Goal: Information Seeking & Learning: Learn about a topic

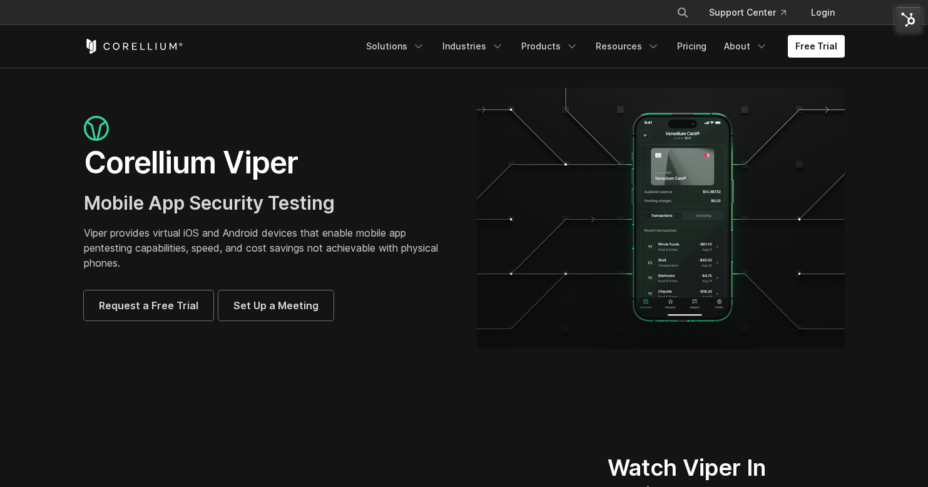
scroll to position [3, 0]
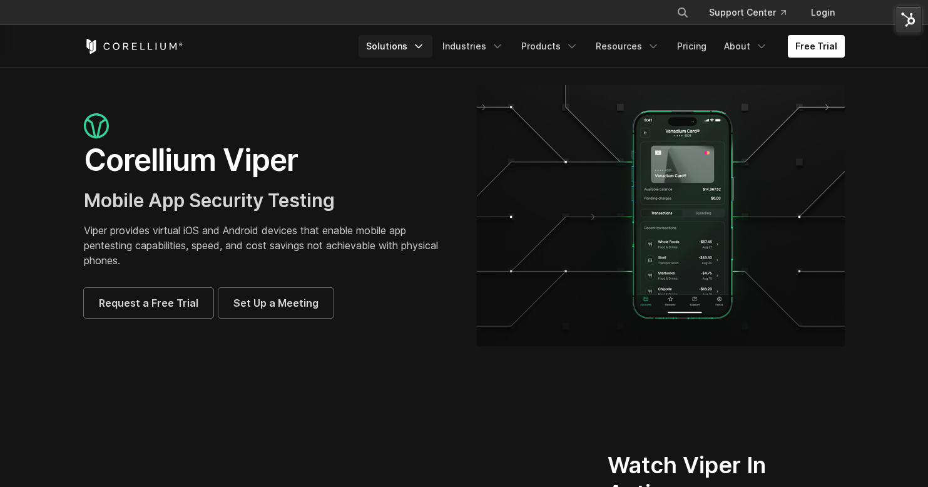
click at [425, 44] on icon "Navigation Menu" at bounding box center [418, 46] width 13 height 13
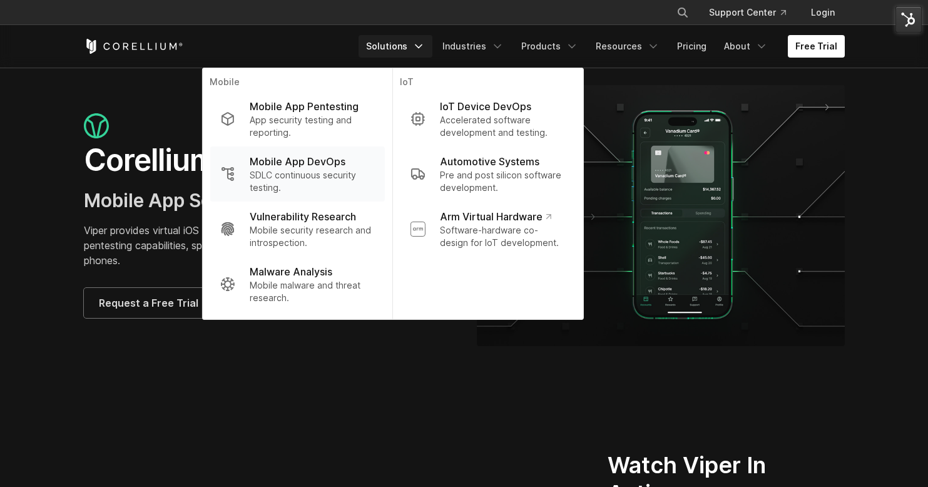
click at [311, 178] on p "SDLC continuous security testing." at bounding box center [312, 181] width 125 height 25
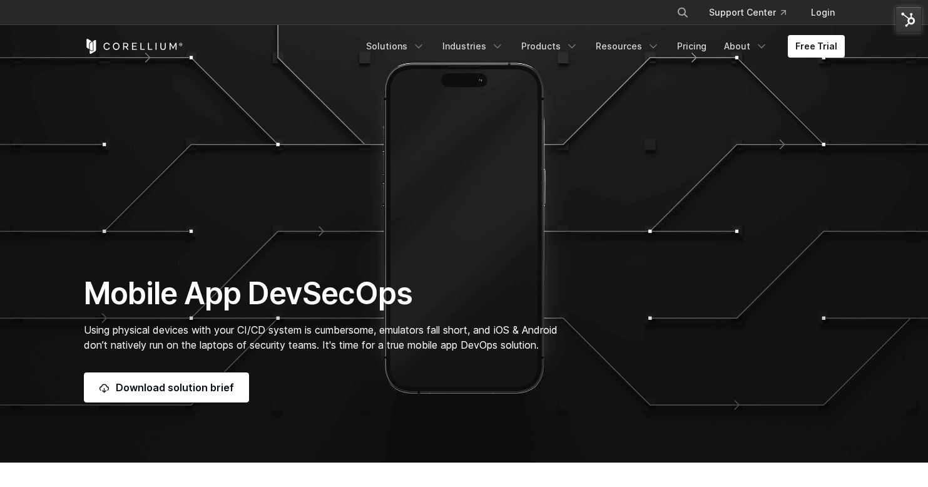
click at [683, 10] on icon "Search" at bounding box center [683, 13] width 10 height 10
click at [621, 19] on input "Search our site..." at bounding box center [618, 12] width 101 height 19
type input "********"
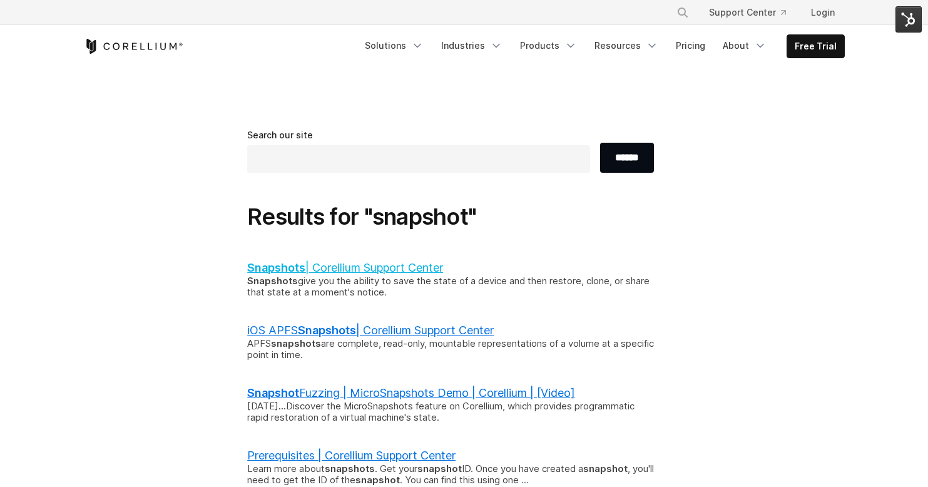
click at [290, 265] on b "Snapshots" at bounding box center [276, 267] width 58 height 13
